Goal: Information Seeking & Learning: Learn about a topic

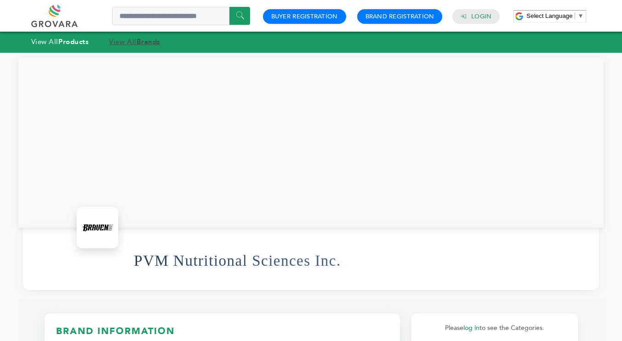
click at [140, 42] on strong "Brands" at bounding box center [148, 41] width 24 height 9
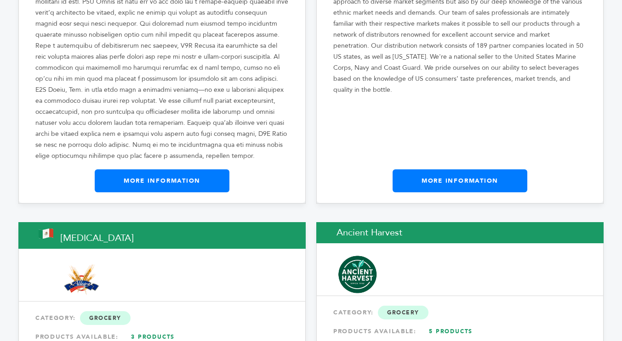
scroll to position [964, 0]
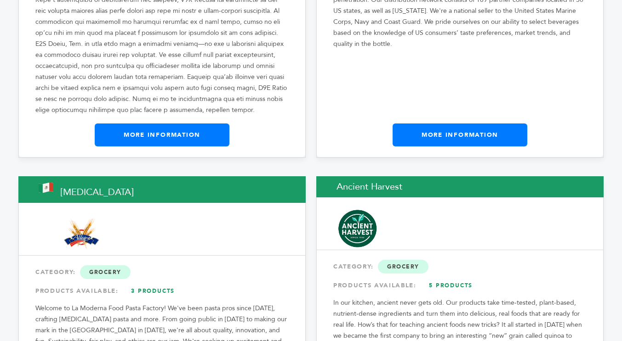
click at [153, 127] on link "More Information" at bounding box center [162, 135] width 135 height 23
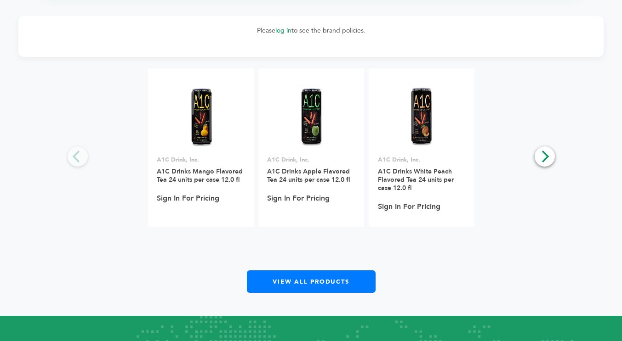
scroll to position [1057, 0]
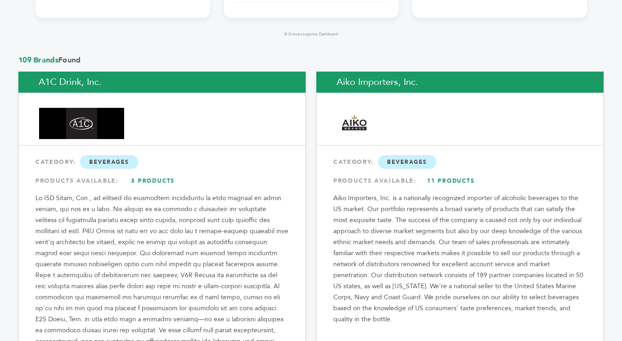
scroll to position [826, 0]
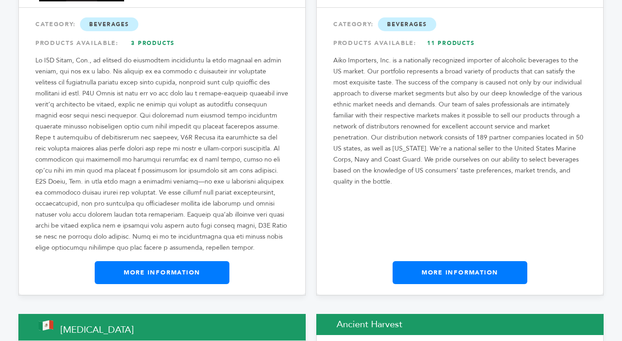
click at [459, 261] on link "More Information" at bounding box center [459, 272] width 135 height 23
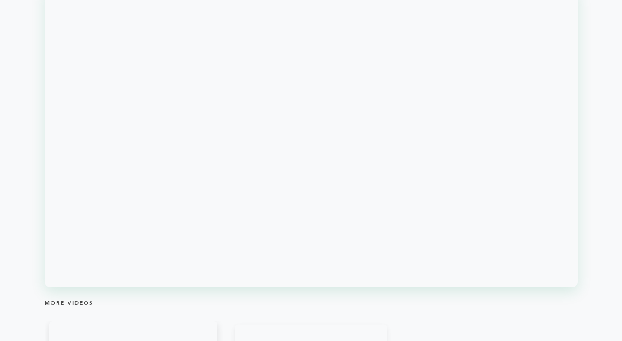
scroll to position [827, 0]
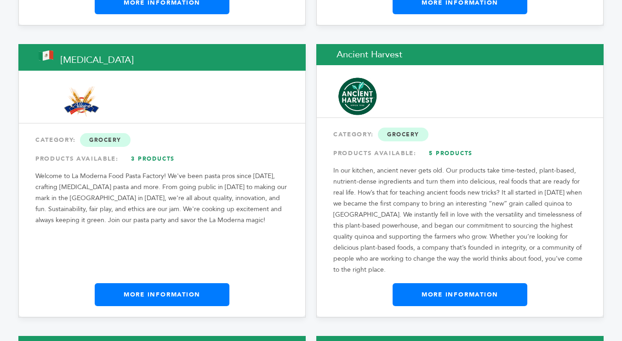
scroll to position [1147, 0]
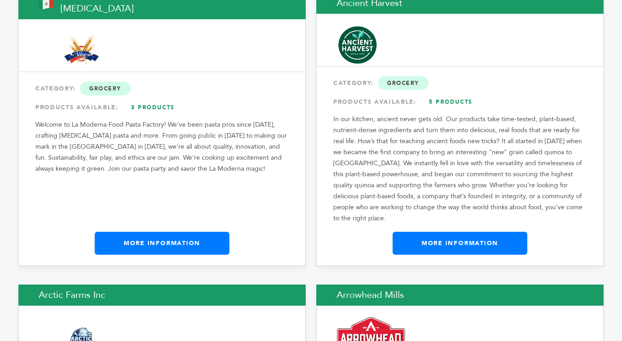
click at [169, 236] on link "More Information" at bounding box center [162, 243] width 135 height 23
click at [432, 237] on link "More Information" at bounding box center [459, 243] width 135 height 23
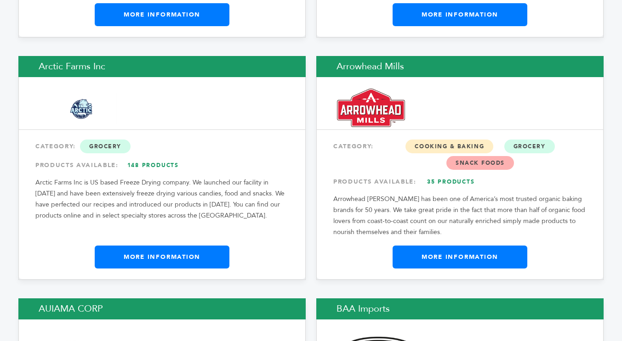
click at [166, 246] on link "More Information" at bounding box center [162, 257] width 135 height 23
